Goal: Task Accomplishment & Management: Manage account settings

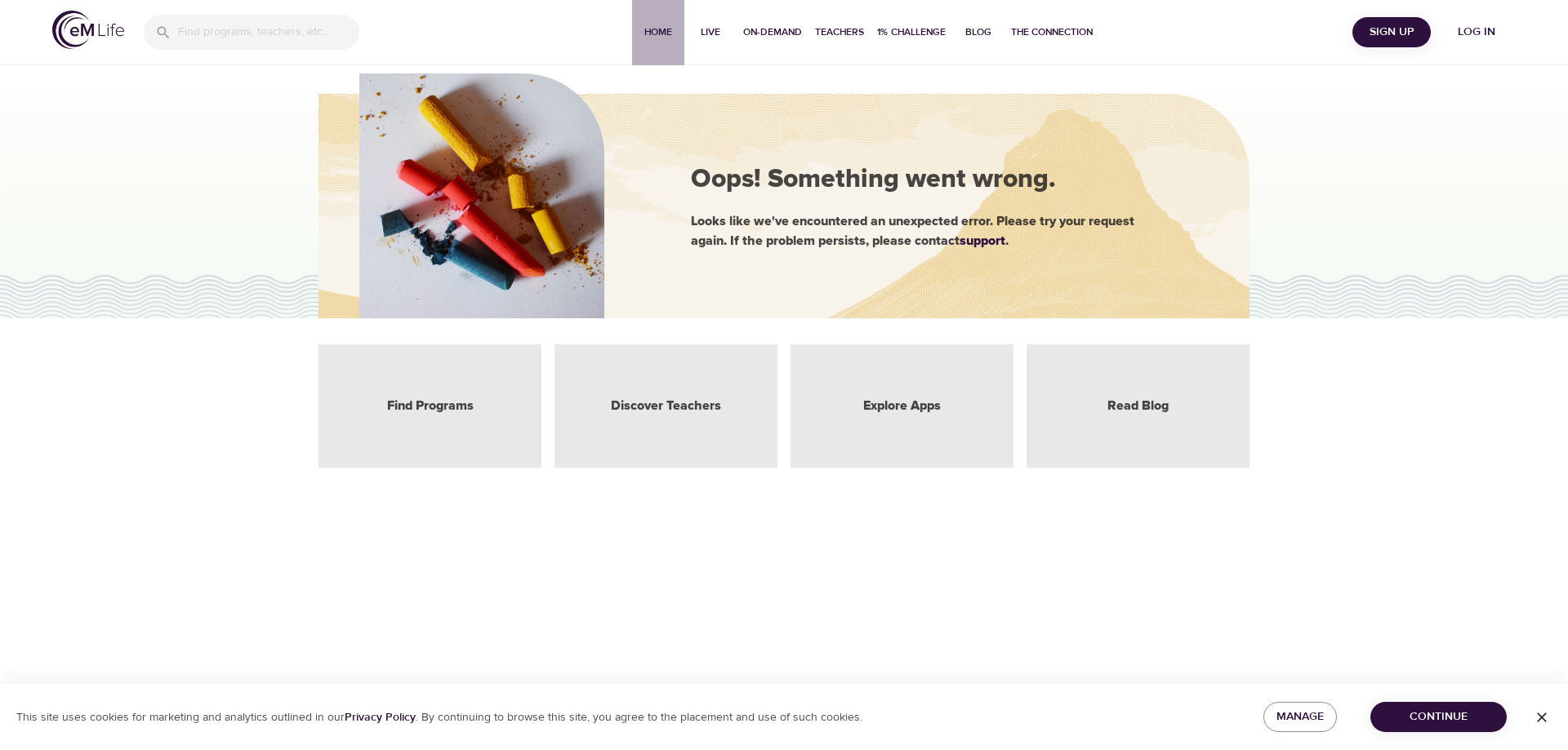
click at [660, 31] on span "Home" at bounding box center [658, 32] width 39 height 17
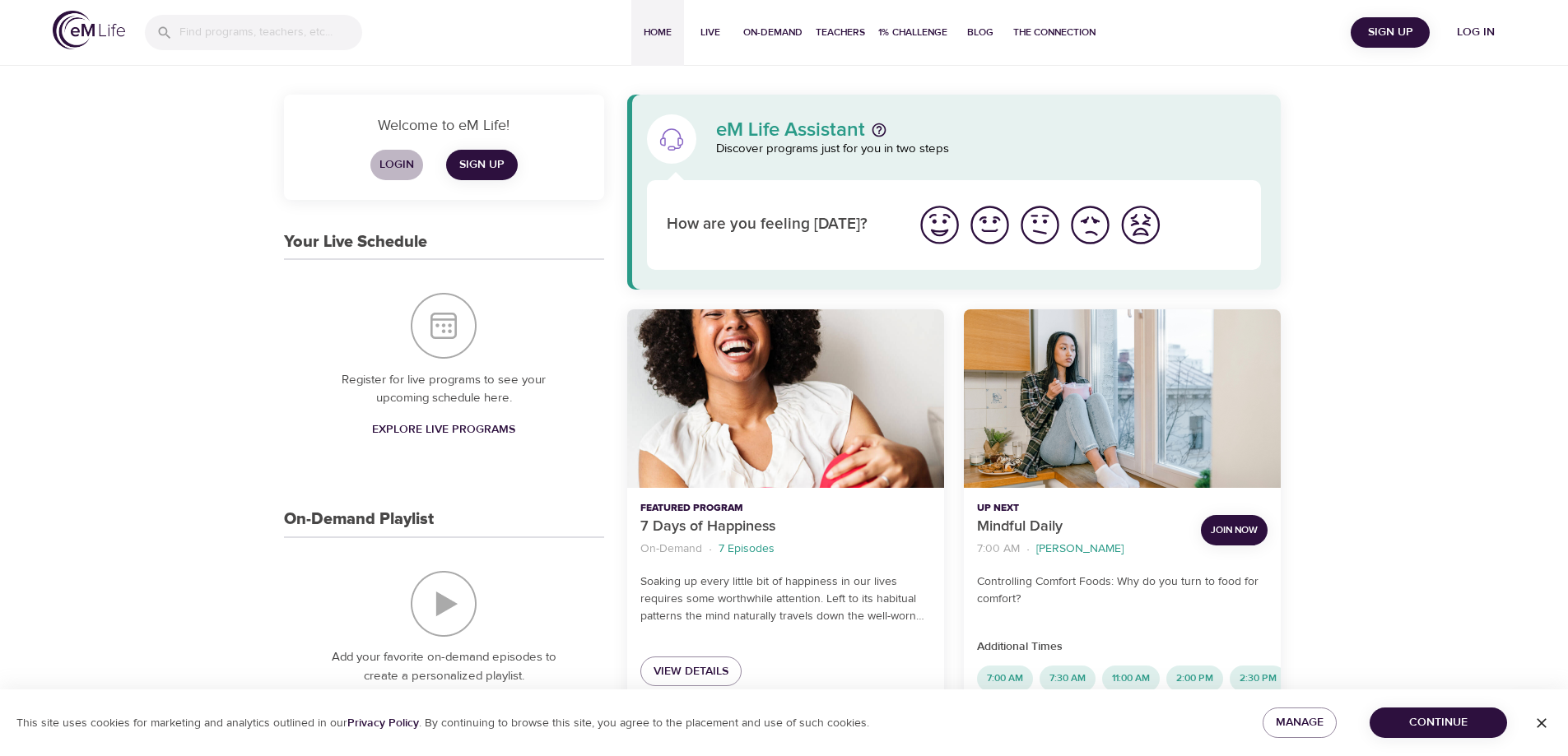
click at [389, 154] on button "Login" at bounding box center [396, 165] width 52 height 30
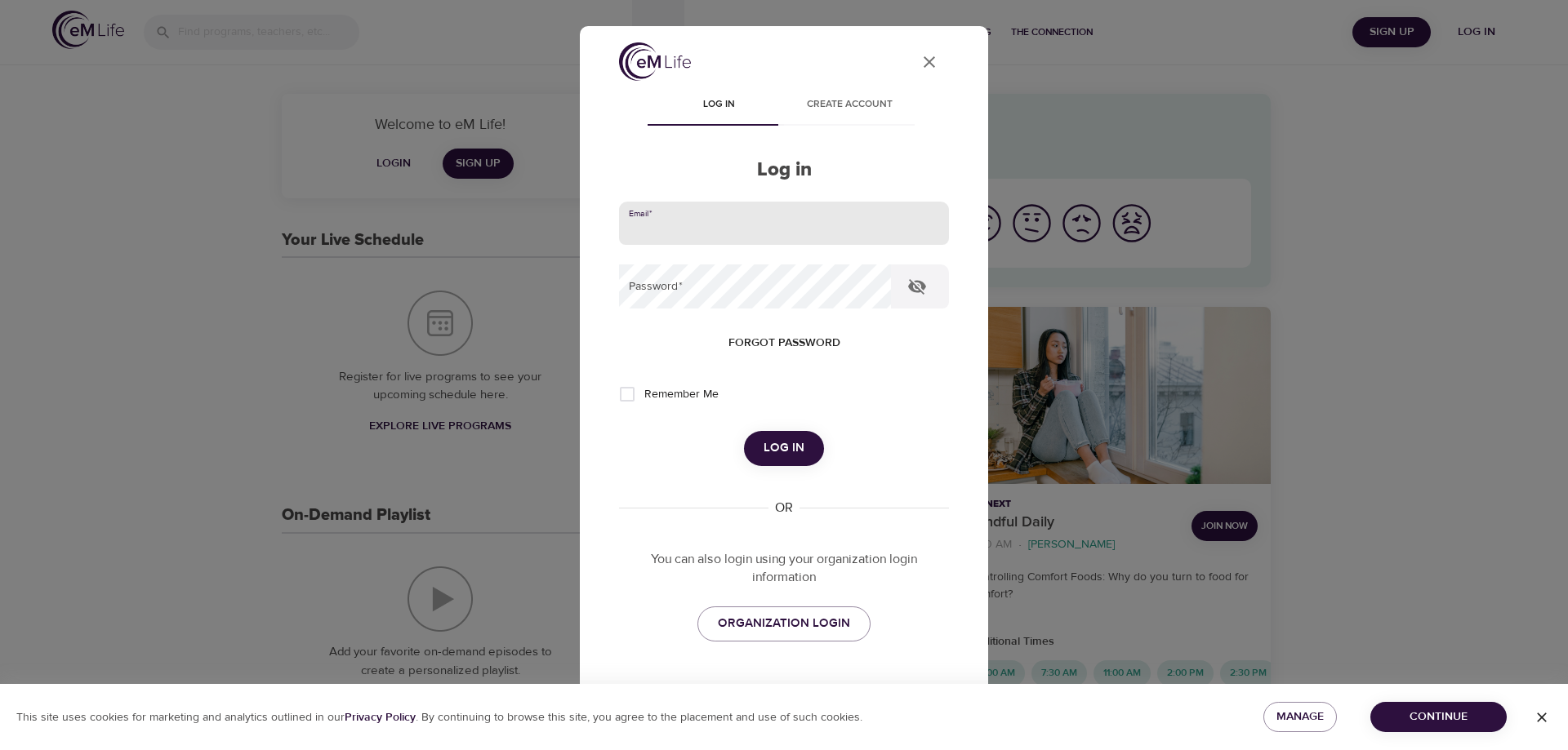
click at [643, 227] on input "email" at bounding box center [784, 224] width 330 height 44
type input "[EMAIL_ADDRESS][DOMAIN_NAME]"
click at [744, 431] on button "Log in" at bounding box center [784, 448] width 80 height 34
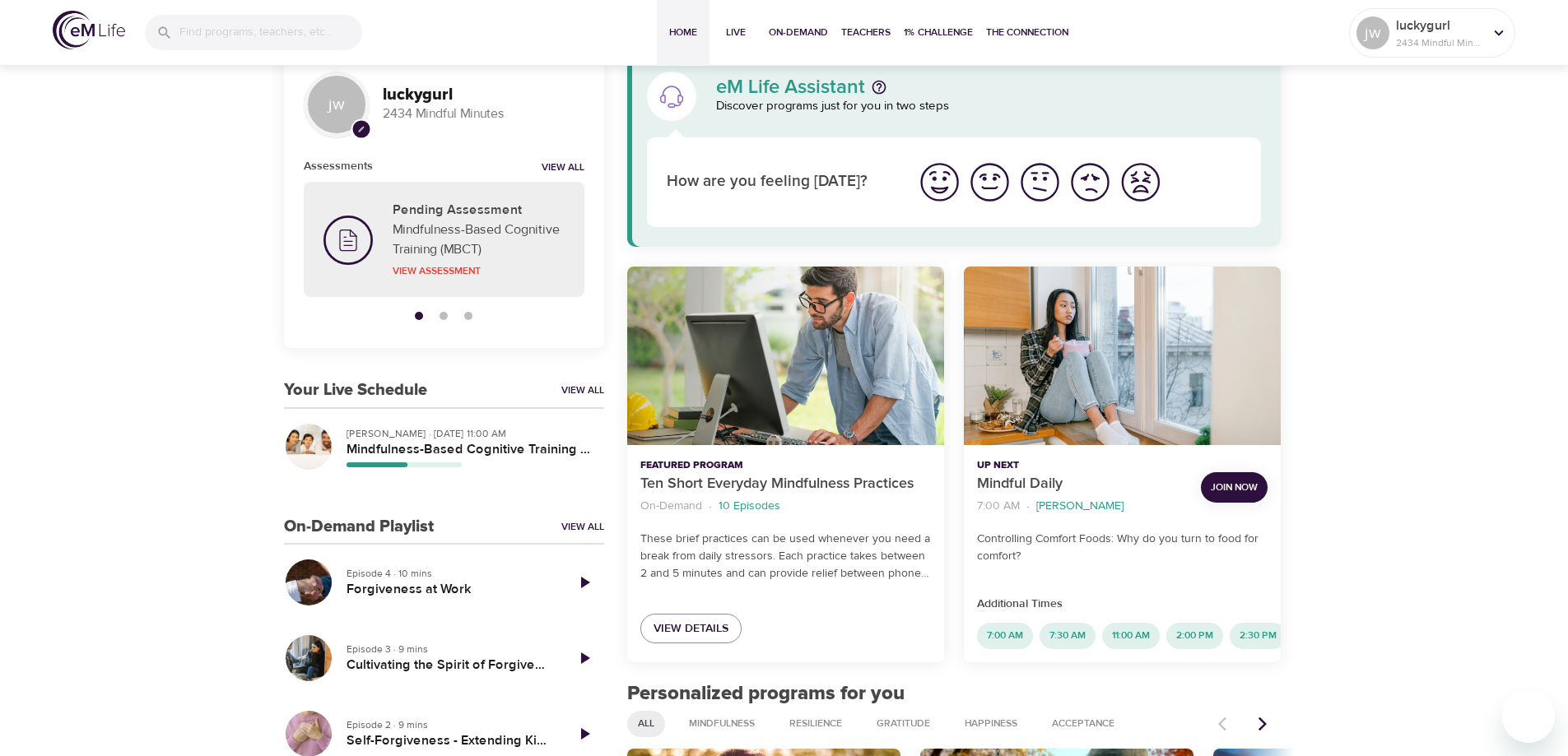
scroll to position [164, 0]
